Goal: Transaction & Acquisition: Subscribe to service/newsletter

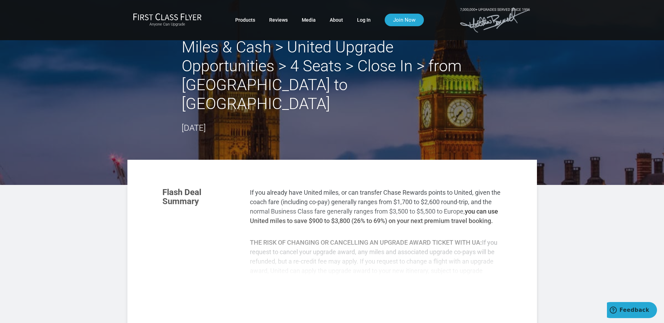
click at [323, 160] on section "Flash Deal Summary If you already have United miles, or can transfer Chase Rewa…" at bounding box center [332, 266] width 410 height 212
click at [324, 188] on p "If you already have United miles, or can transfer Chase Rewards points to Unite…" at bounding box center [376, 207] width 252 height 38
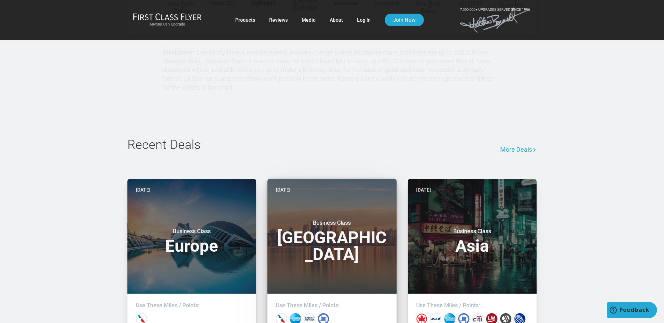
scroll to position [560, 0]
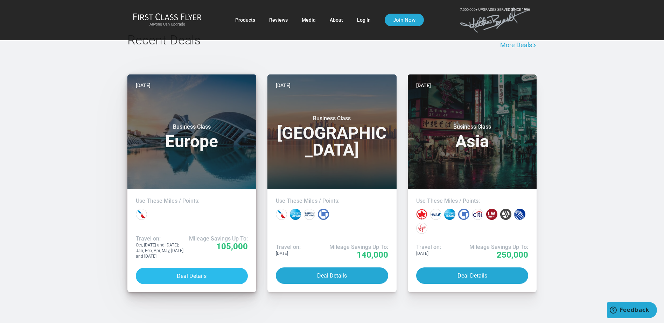
click at [182, 268] on button "Deal Details" at bounding box center [192, 276] width 112 height 16
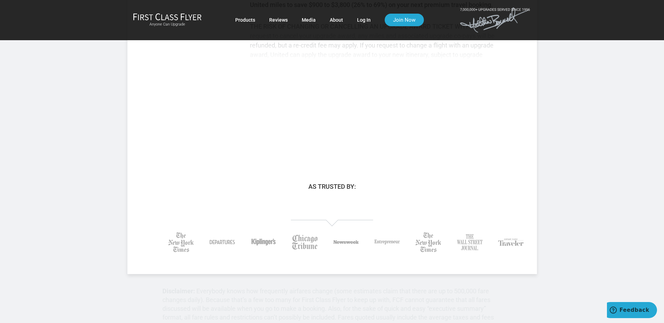
scroll to position [210, 0]
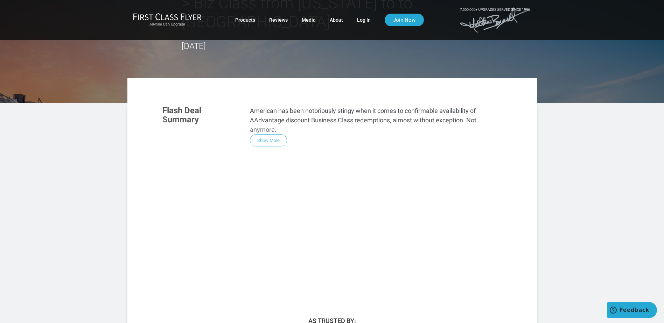
scroll to position [35, 0]
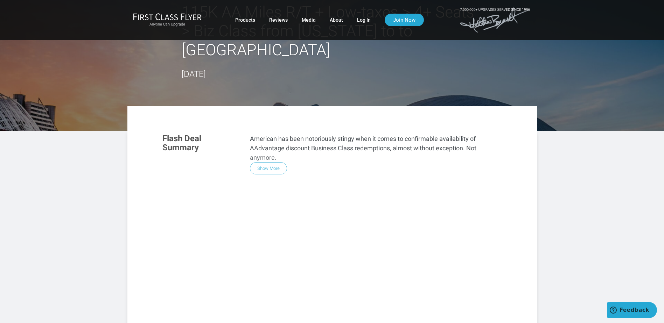
click at [279, 152] on div "Flash Deal Summary American has been notoriously stingy when it comes to confir…" at bounding box center [332, 222] width 354 height 191
click at [250, 21] on link "Products" at bounding box center [245, 20] width 20 height 13
